Goal: Information Seeking & Learning: Learn about a topic

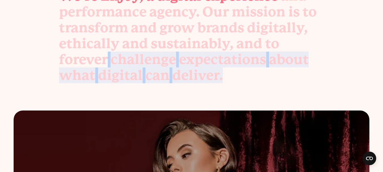
click at [265, 76] on p "We’re Enjoy, a digital experience and performance agency. Our mission is to tra…" at bounding box center [192, 35] width 266 height 95
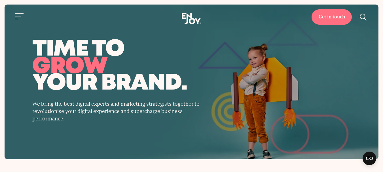
click at [12, 19] on div "Get in touch Home Services Work About" at bounding box center [191, 19] width 383 height 12
click at [15, 19] on button "Site navigation" at bounding box center [20, 16] width 12 height 12
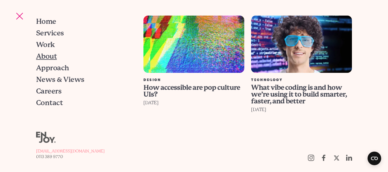
click at [45, 56] on span "About" at bounding box center [46, 56] width 21 height 7
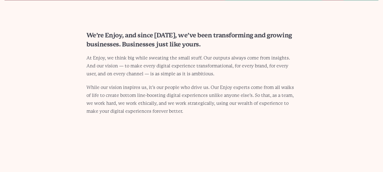
scroll to position [142, 0]
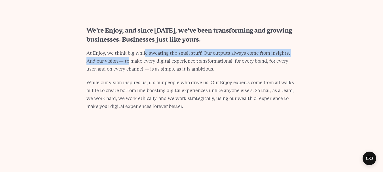
drag, startPoint x: 119, startPoint y: 59, endPoint x: 205, endPoint y: 54, distance: 86.1
click at [165, 54] on p "At Enjoy, we think big while sweating the small stuff. Our outputs always come …" at bounding box center [192, 61] width 211 height 24
click at [205, 54] on p "At Enjoy, we think big while sweating the small stuff. Our outputs always come …" at bounding box center [192, 61] width 211 height 24
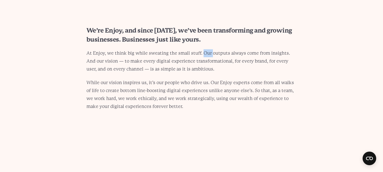
click at [205, 54] on p "At Enjoy, we think big while sweating the small stuff. Our outputs always come …" at bounding box center [192, 61] width 211 height 24
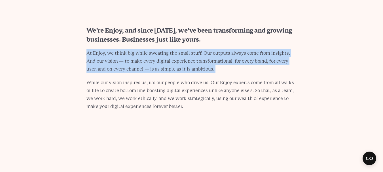
click at [205, 54] on p "At Enjoy, we think big while sweating the small stuff. Our outputs always come …" at bounding box center [192, 61] width 211 height 24
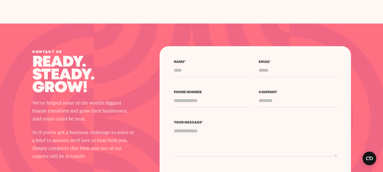
scroll to position [1589, 0]
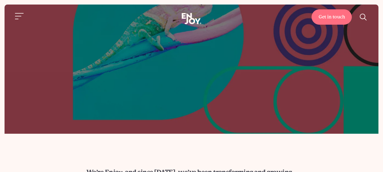
scroll to position [1605, 0]
